Goal: Information Seeking & Learning: Learn about a topic

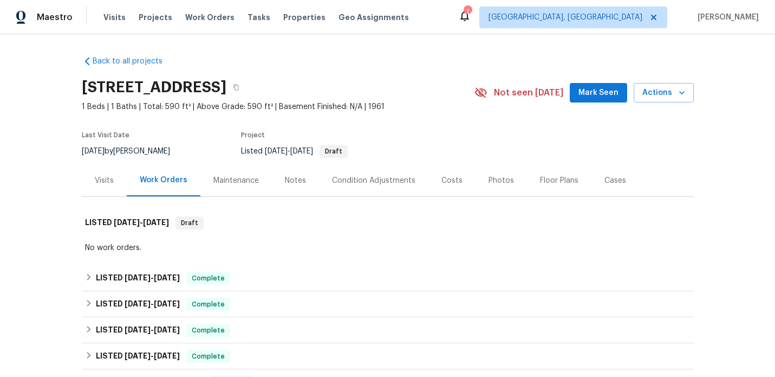
click at [105, 179] on div "Visits" at bounding box center [104, 180] width 19 height 11
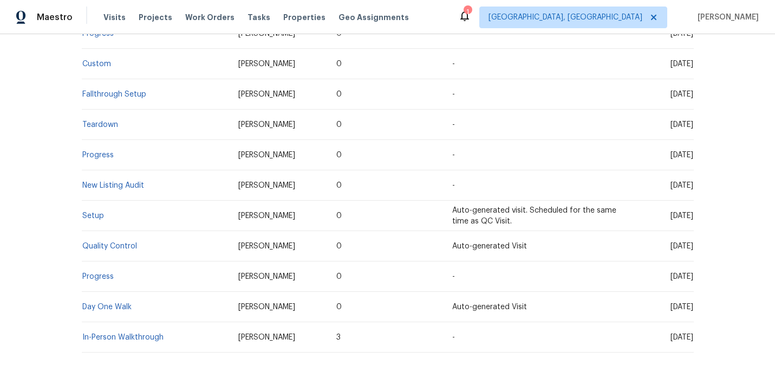
scroll to position [1700, 0]
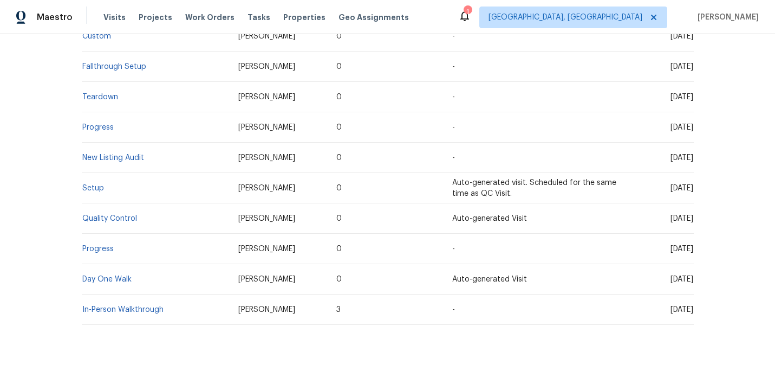
click at [137, 294] on td "In-Person Walkthrough" at bounding box center [156, 309] width 148 height 30
click at [141, 306] on link "In-Person Walkthrough" at bounding box center [122, 310] width 81 height 8
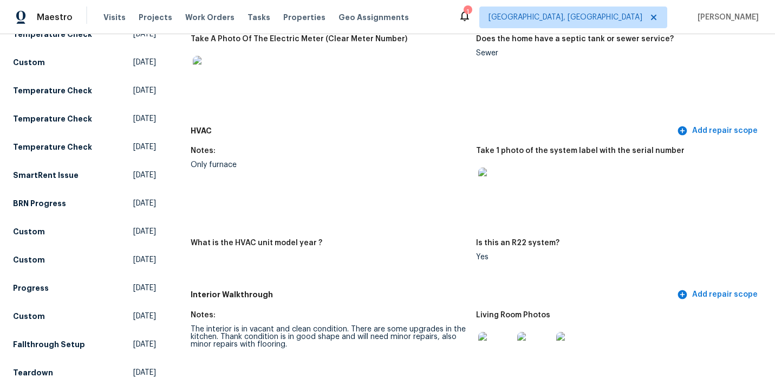
scroll to position [893, 0]
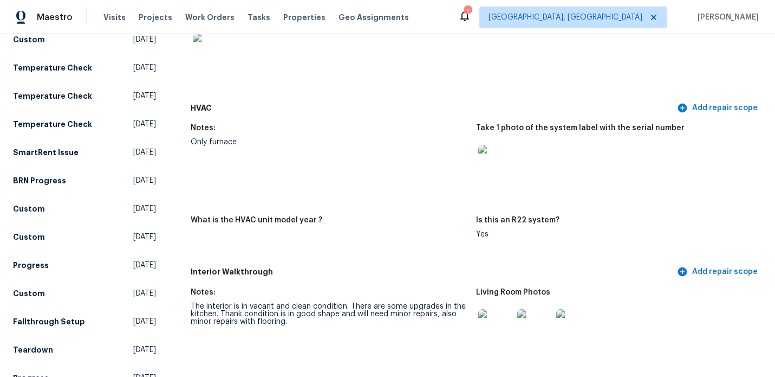
click at [496, 145] on img at bounding box center [496, 162] width 35 height 35
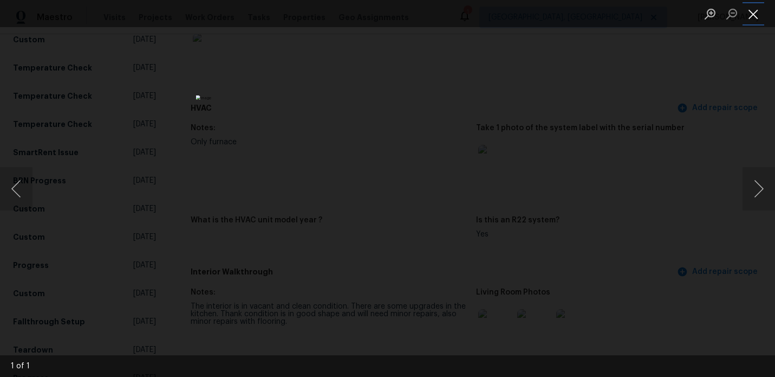
click at [748, 21] on button "Close lightbox" at bounding box center [754, 13] width 22 height 19
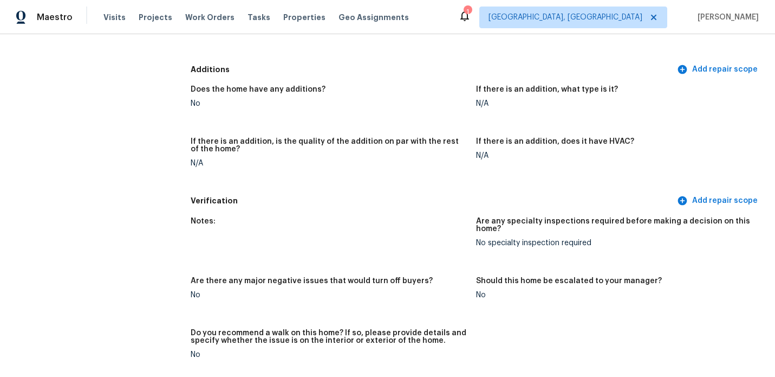
scroll to position [2103, 0]
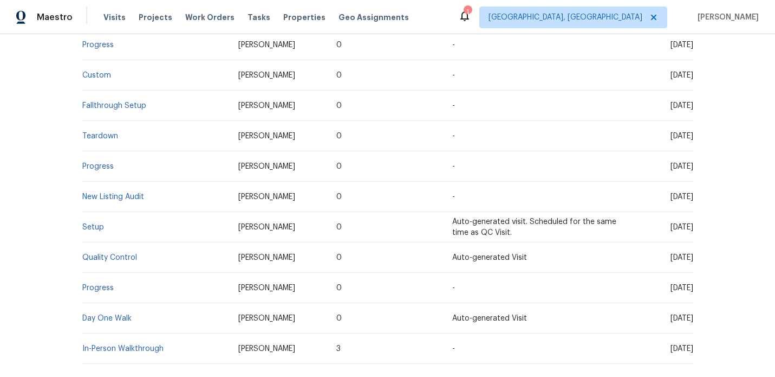
scroll to position [1700, 0]
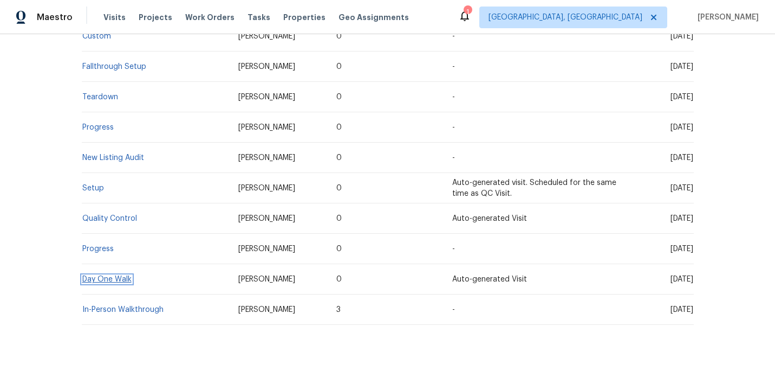
click at [111, 275] on link "Day One Walk" at bounding box center [106, 279] width 49 height 8
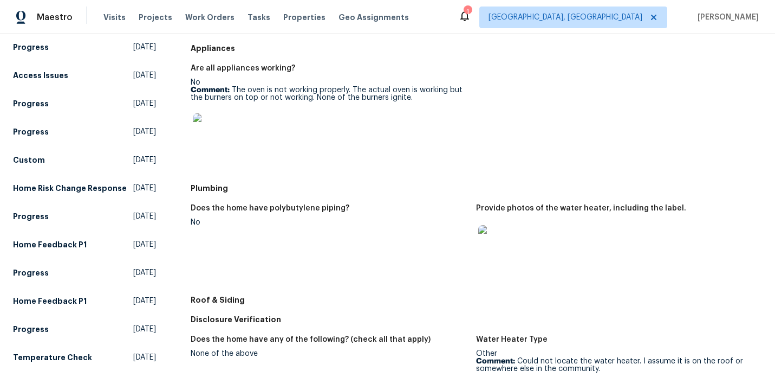
scroll to position [351, 0]
click at [497, 236] on img at bounding box center [496, 241] width 35 height 35
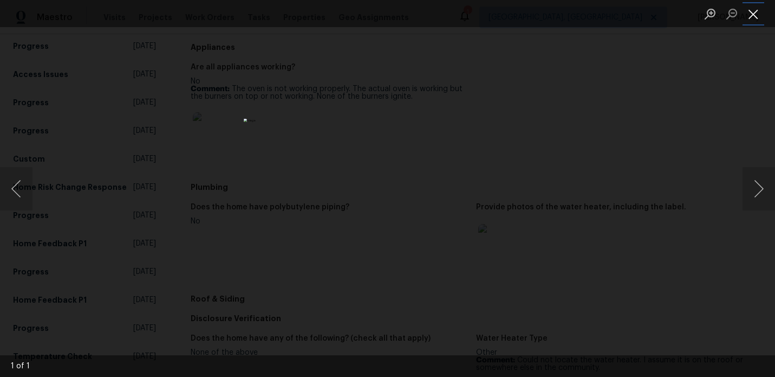
click at [754, 19] on button "Close lightbox" at bounding box center [754, 13] width 22 height 19
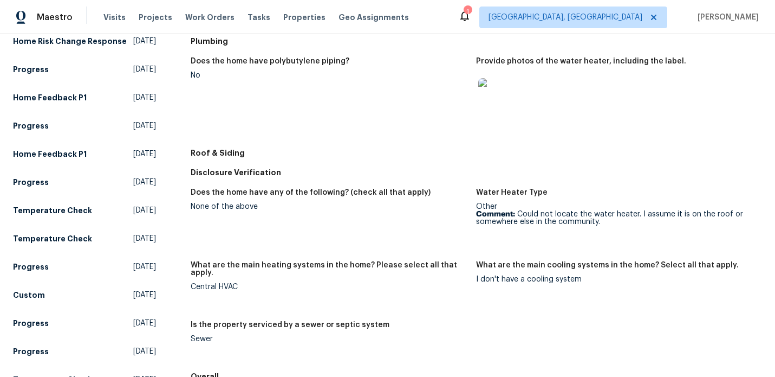
scroll to position [500, 0]
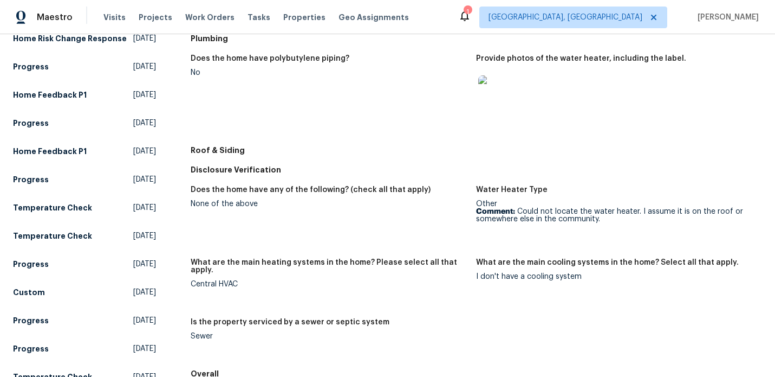
click at [503, 91] on img at bounding box center [496, 92] width 35 height 35
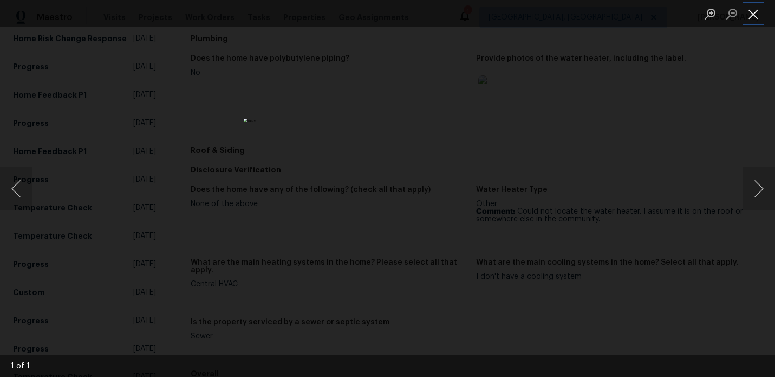
click at [756, 8] on button "Close lightbox" at bounding box center [754, 13] width 22 height 19
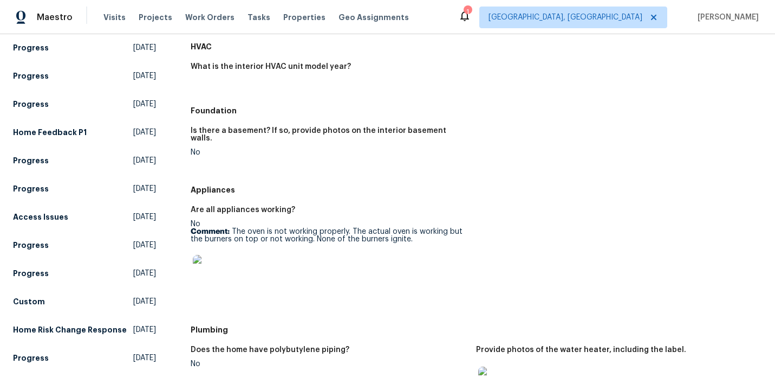
scroll to position [206, 0]
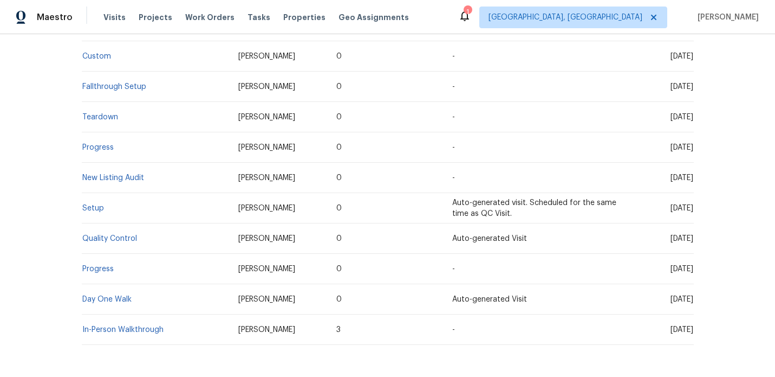
scroll to position [1700, 0]
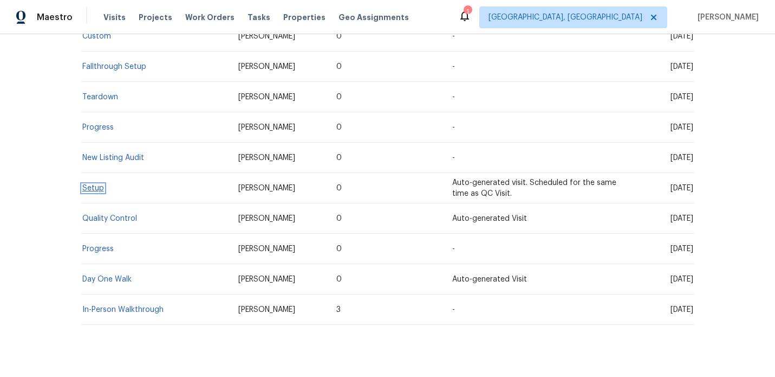
click at [96, 184] on link "Setup" at bounding box center [93, 188] width 22 height 8
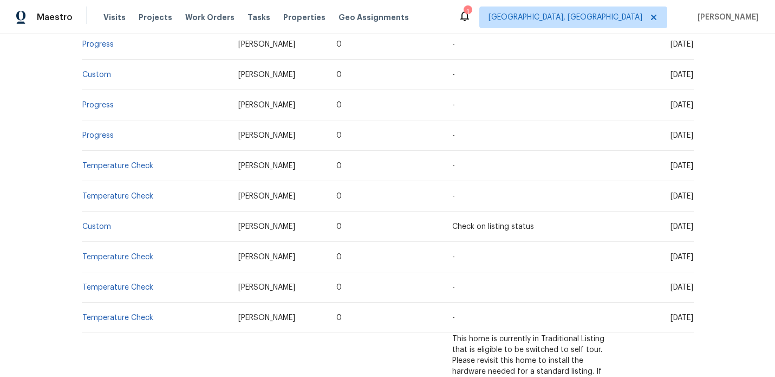
scroll to position [1158, 0]
click at [102, 222] on link "Custom" at bounding box center [96, 226] width 29 height 8
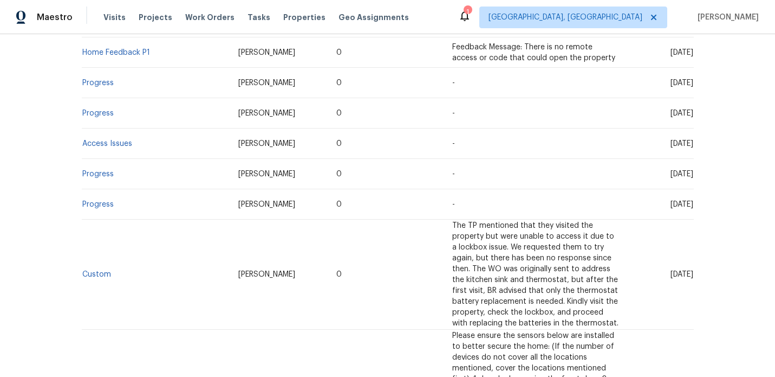
scroll to position [431, 0]
